Goal: Check status

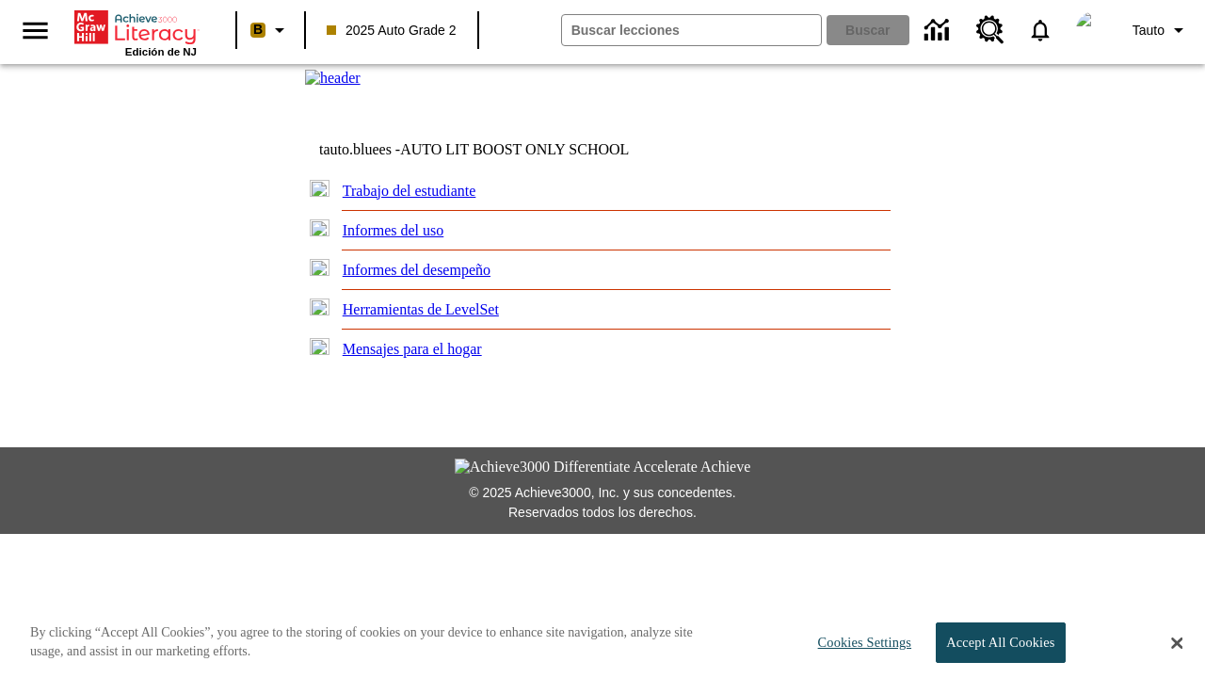
click at [424, 199] on link "Trabajo del estudiante" at bounding box center [410, 191] width 134 height 16
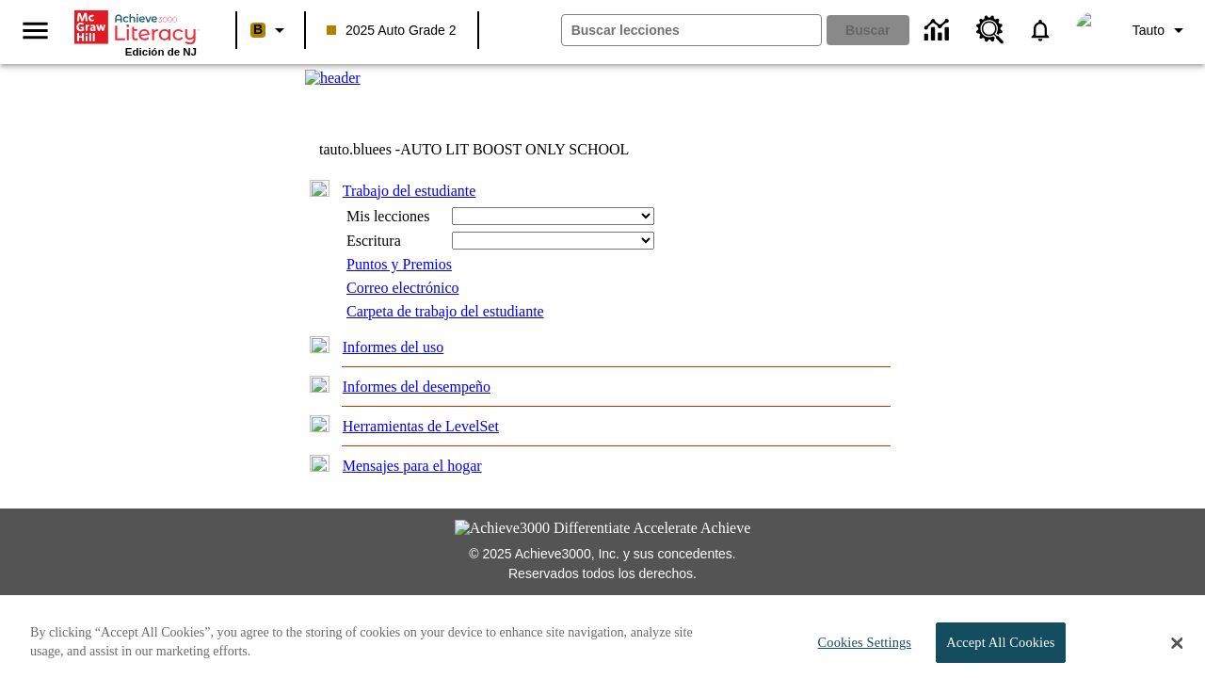
select select "/options/reports/?report_id=24&atype=14&section=2"
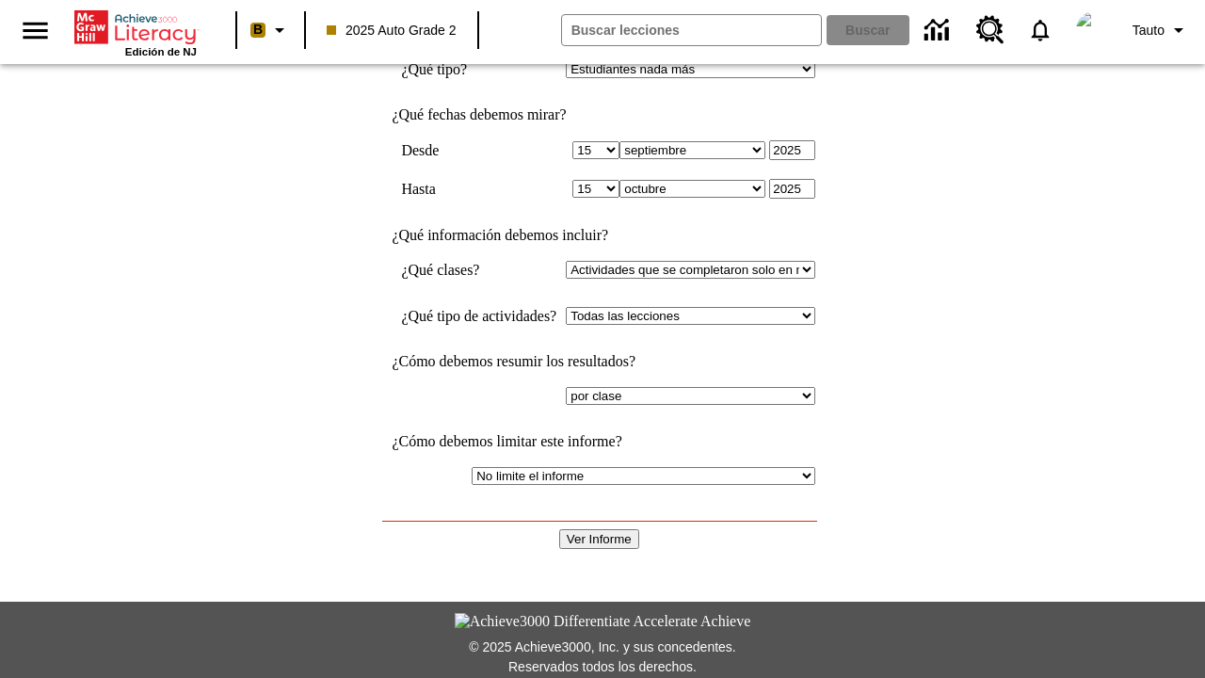
scroll to position [468, 0]
